Goal: Book appointment/travel/reservation

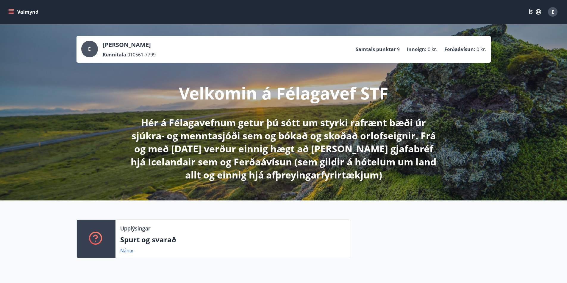
click at [9, 11] on icon "menu" at bounding box center [11, 12] width 6 height 6
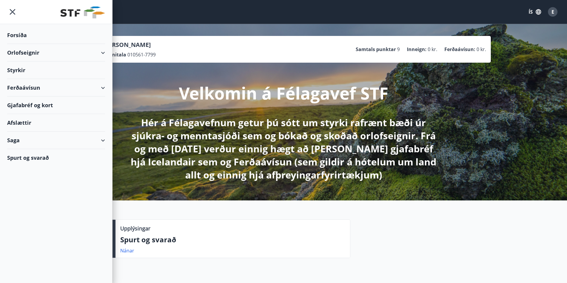
click at [102, 52] on div "Orlofseignir" at bounding box center [56, 53] width 98 height 18
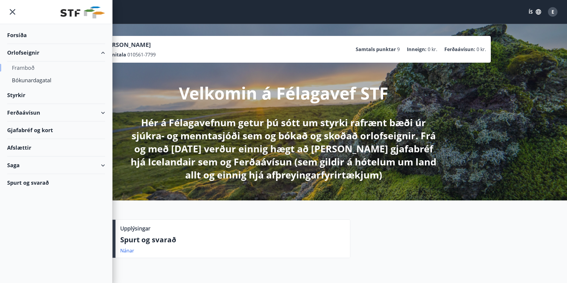
click at [28, 66] on div "Framboð" at bounding box center [56, 68] width 88 height 12
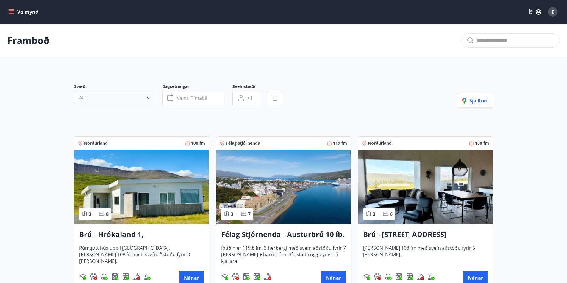
click at [149, 97] on icon "button" at bounding box center [148, 98] width 6 height 6
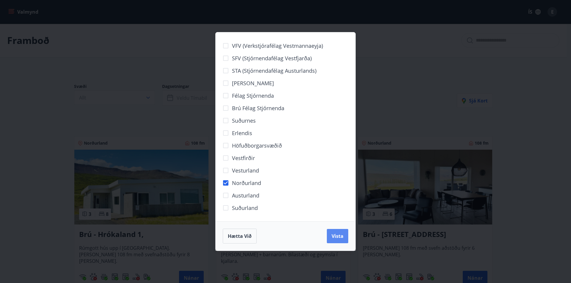
click at [344, 238] on button "Vista" at bounding box center [337, 236] width 21 height 14
click at [344, 237] on div "Hætta við Vista" at bounding box center [285, 236] width 125 height 15
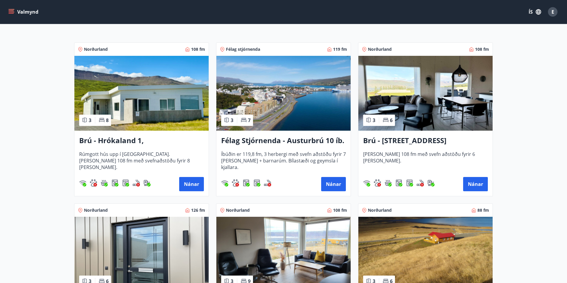
scroll to position [119, 0]
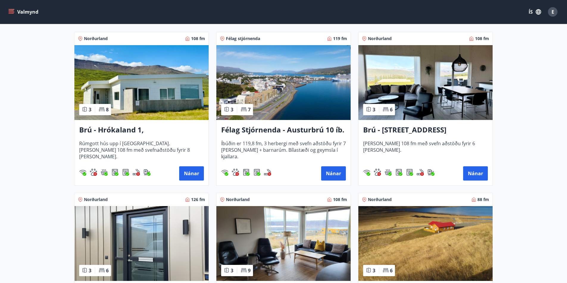
click at [145, 127] on h3 "Brú - Hrókaland 1, [GEOGRAPHIC_DATA]" at bounding box center [141, 130] width 125 height 11
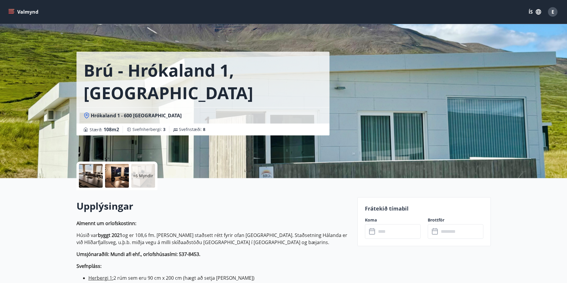
click at [380, 232] on input "text" at bounding box center [398, 232] width 44 height 15
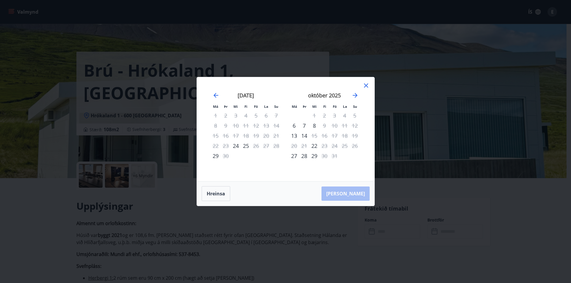
click at [366, 83] on icon at bounding box center [366, 85] width 7 height 7
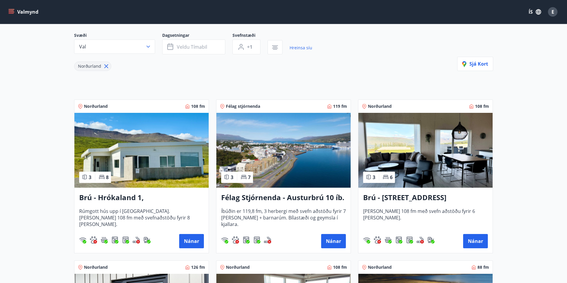
scroll to position [59, 0]
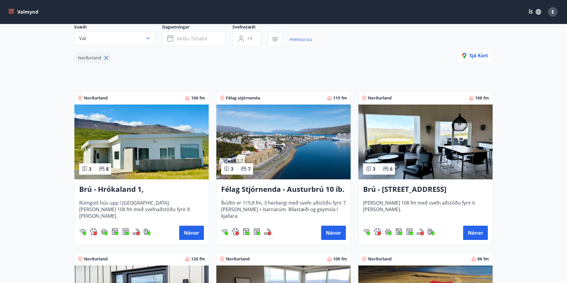
click at [433, 192] on h3 "Brú - [STREET_ADDRESS]" at bounding box center [425, 189] width 125 height 11
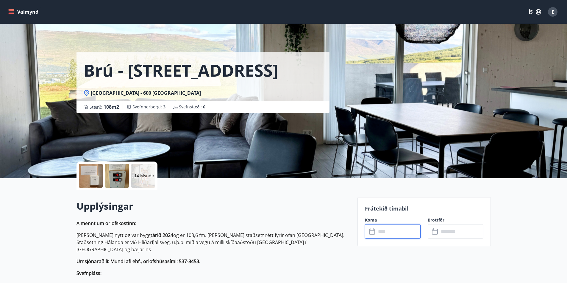
click at [395, 233] on input "text" at bounding box center [398, 232] width 44 height 15
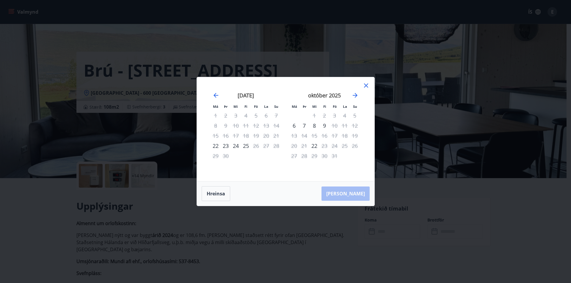
click at [365, 87] on icon at bounding box center [366, 85] width 7 height 7
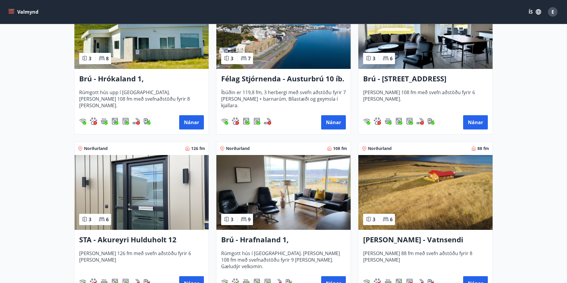
scroll to position [178, 0]
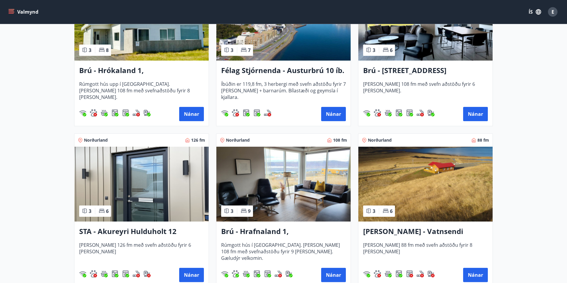
click at [282, 232] on h3 "Brú - Hrafnaland 1, [GEOGRAPHIC_DATA] (gæludýr velkomin)" at bounding box center [283, 232] width 125 height 11
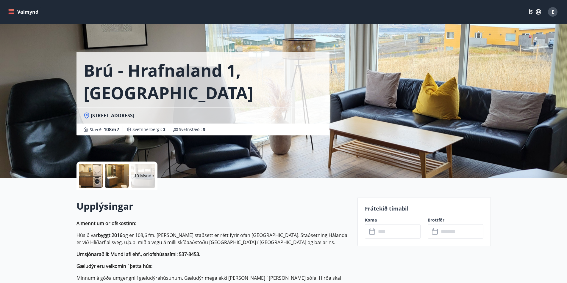
click at [393, 230] on input "text" at bounding box center [398, 232] width 44 height 15
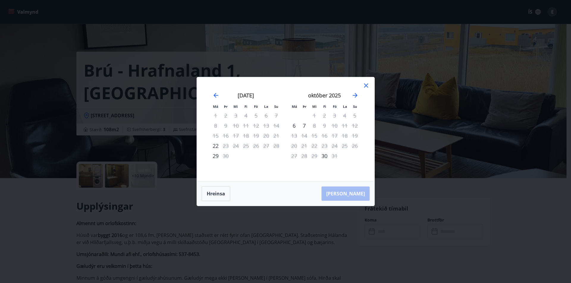
click at [363, 83] on icon at bounding box center [366, 85] width 7 height 7
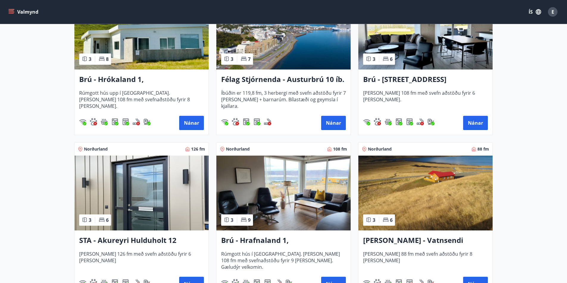
scroll to position [178, 0]
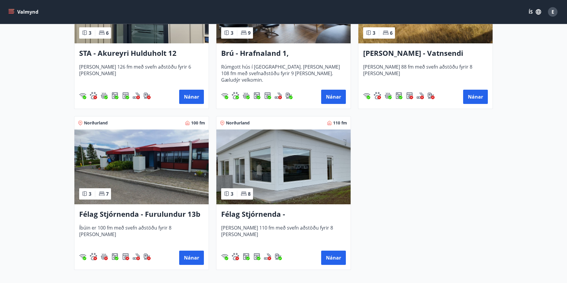
click at [281, 216] on h3 "Félag Stjórnenda - [GEOGRAPHIC_DATA] 7" at bounding box center [283, 214] width 125 height 11
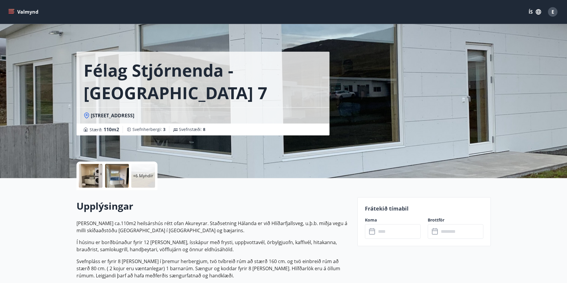
click at [396, 231] on input "text" at bounding box center [398, 232] width 44 height 15
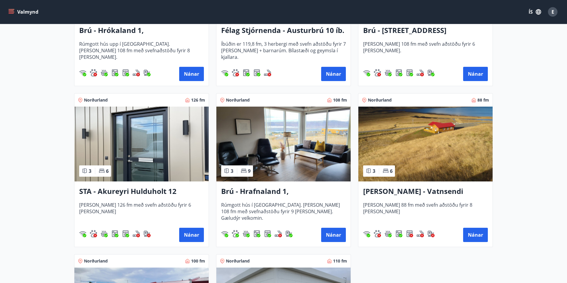
scroll to position [208, 0]
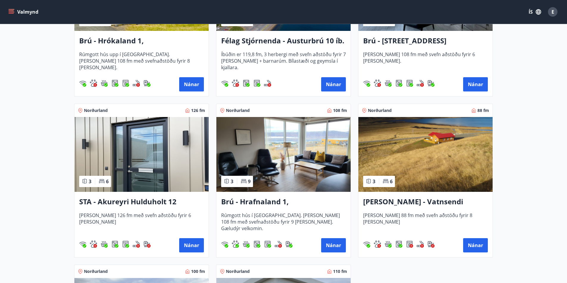
click at [155, 201] on h3 "STA - Akureyri Hulduholt 12" at bounding box center [141, 202] width 125 height 11
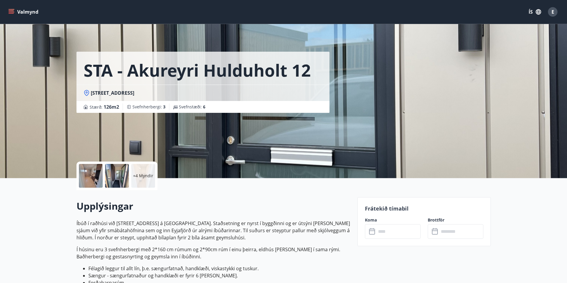
click at [378, 230] on input "text" at bounding box center [398, 232] width 44 height 15
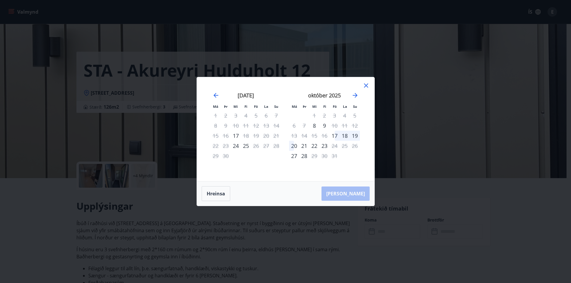
click at [366, 85] on icon at bounding box center [366, 86] width 4 height 4
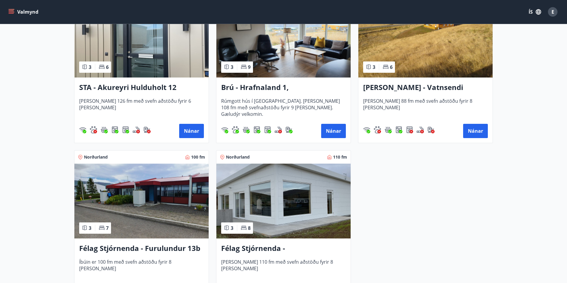
scroll to position [327, 0]
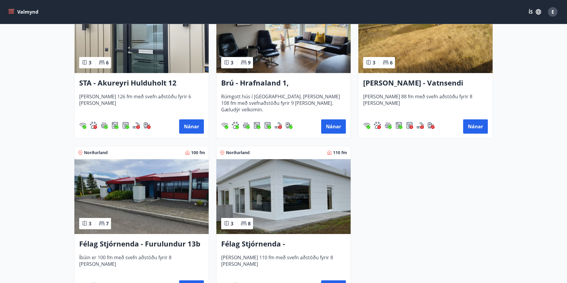
click at [168, 243] on h3 "Félag Stjórnenda - Furulundur 13b - [GEOGRAPHIC_DATA]" at bounding box center [141, 244] width 125 height 11
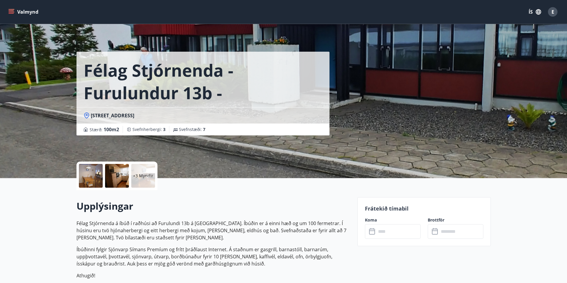
click at [382, 232] on input "text" at bounding box center [398, 232] width 44 height 15
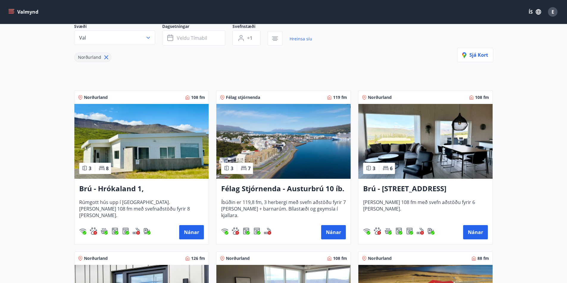
scroll to position [59, 0]
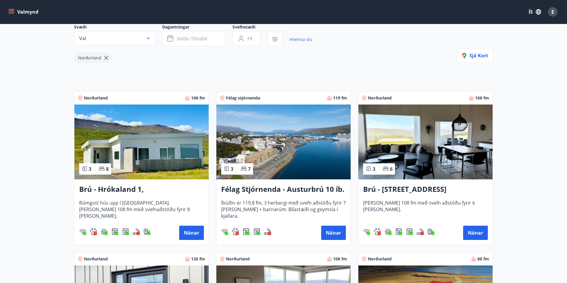
click at [286, 191] on h3 "Félag Stjórnenda - Austurbrú 10 íb. 201" at bounding box center [283, 189] width 125 height 11
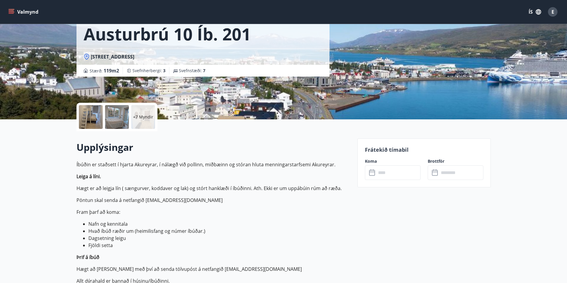
scroll to position [59, 0]
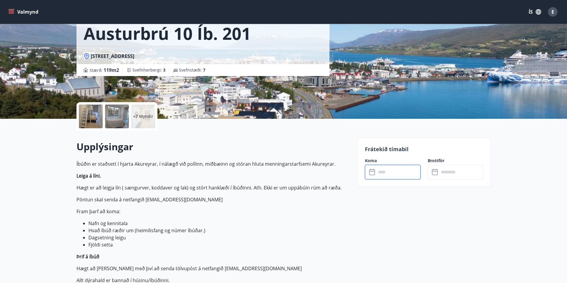
click at [404, 169] on input "text" at bounding box center [398, 172] width 44 height 15
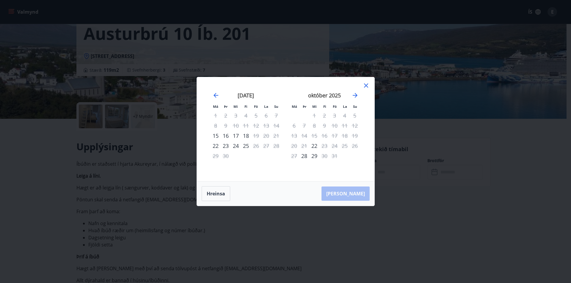
click at [368, 87] on icon at bounding box center [366, 85] width 7 height 7
